Goal: Information Seeking & Learning: Learn about a topic

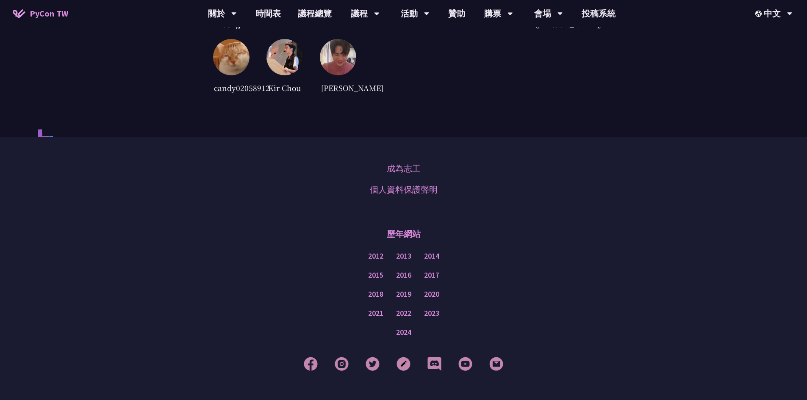
scroll to position [1822, 0]
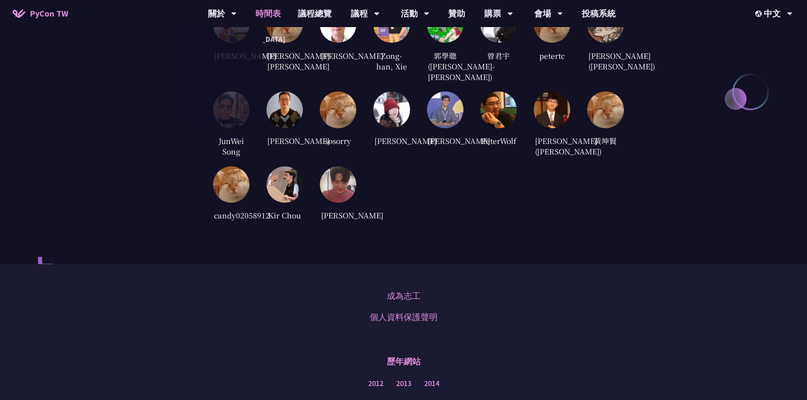
click at [267, 14] on link "時間表" at bounding box center [268, 13] width 42 height 27
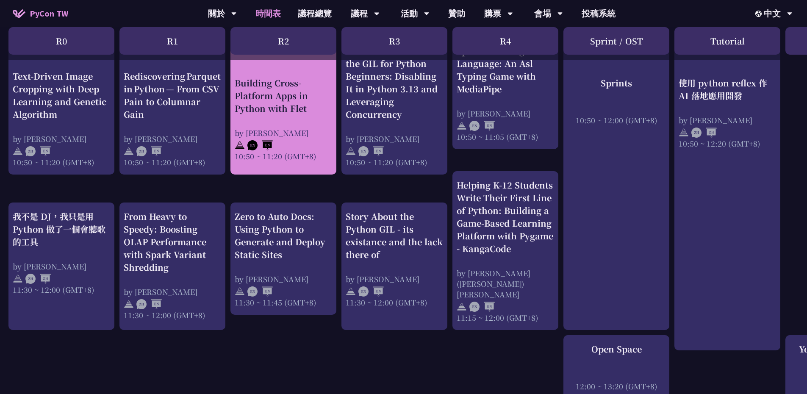
scroll to position [381, 0]
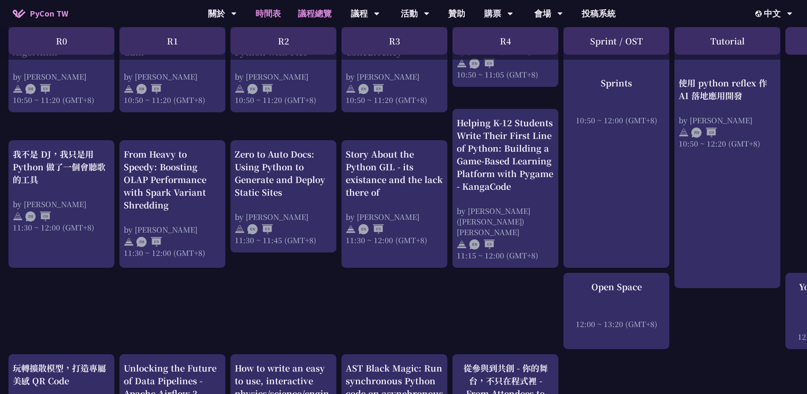
click at [321, 17] on link "議程總覽" at bounding box center [314, 13] width 51 height 27
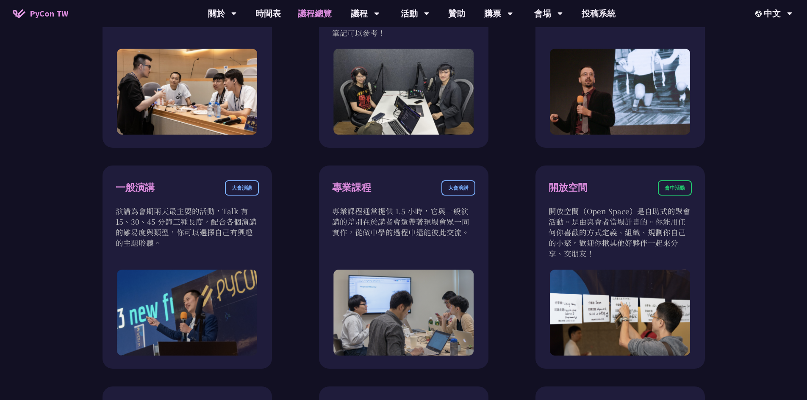
scroll to position [636, 0]
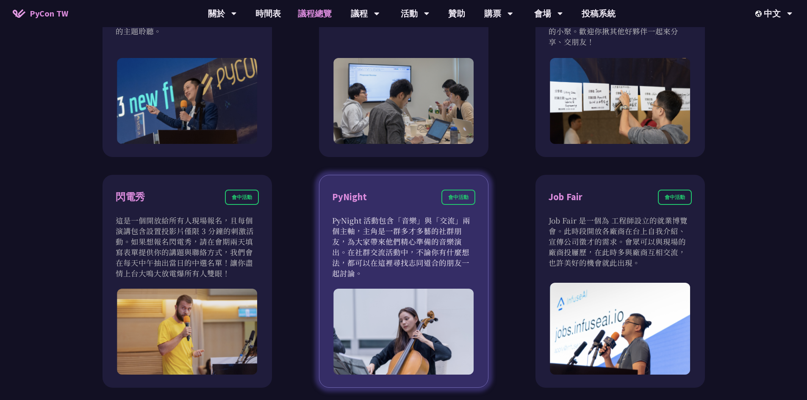
click at [443, 229] on p "PyNight 活動包含「音樂」與「交流」兩個主軸，主角是一群多才多藝的社群朋友，為大家帶來他們精心準備的音樂演出。在社群交流活動中，不論你有什麼想法，都可以…" at bounding box center [403, 247] width 143 height 64
click at [458, 197] on div "會中活動" at bounding box center [459, 197] width 34 height 15
click at [428, 238] on p "PyNight 活動包含「音樂」與「交流」兩個主軸，主角是一群多才多藝的社群朋友，為大家帶來他們精心準備的音樂演出。在社群交流活動中，不論你有什麼想法，都可以…" at bounding box center [403, 247] width 143 height 64
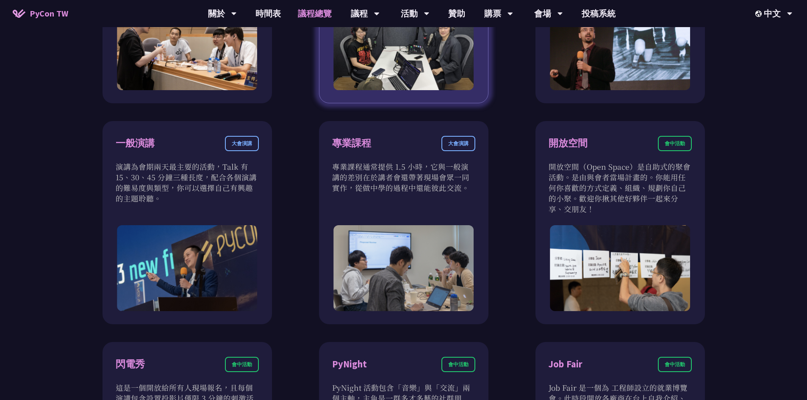
scroll to position [466, 0]
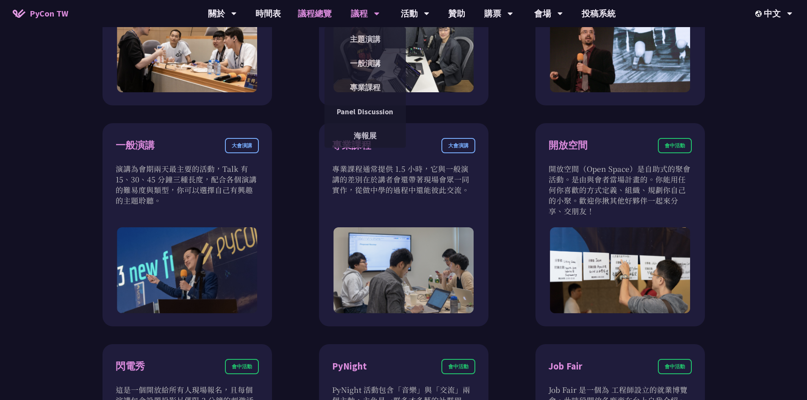
click at [237, 4] on div "議程" at bounding box center [222, 13] width 29 height 27
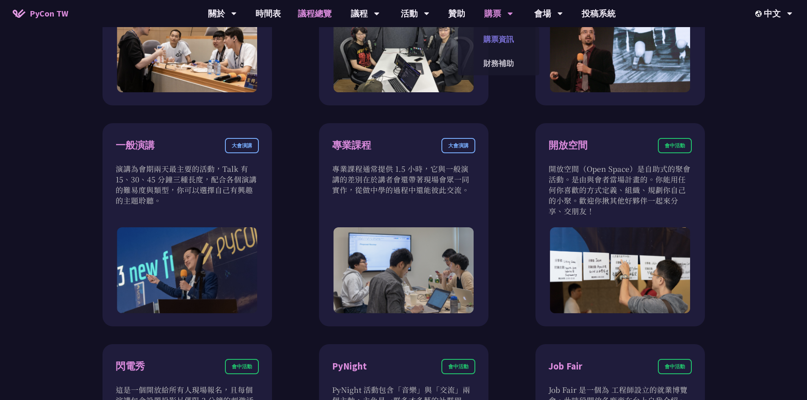
click at [497, 34] on link "購票資訊" at bounding box center [498, 39] width 81 height 20
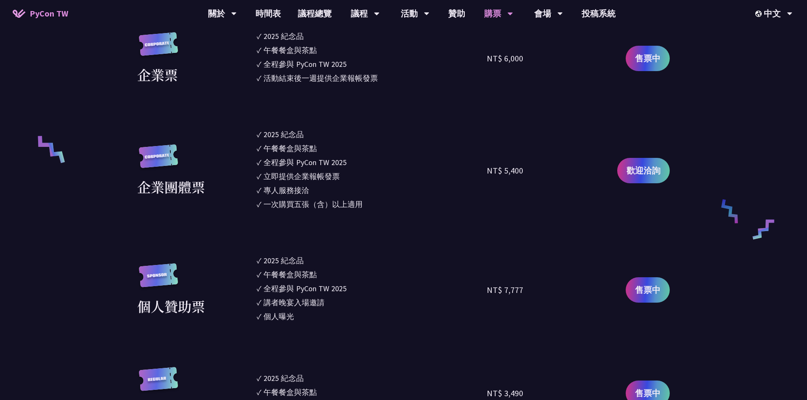
scroll to position [551, 0]
